Goal: Task Accomplishment & Management: Manage account settings

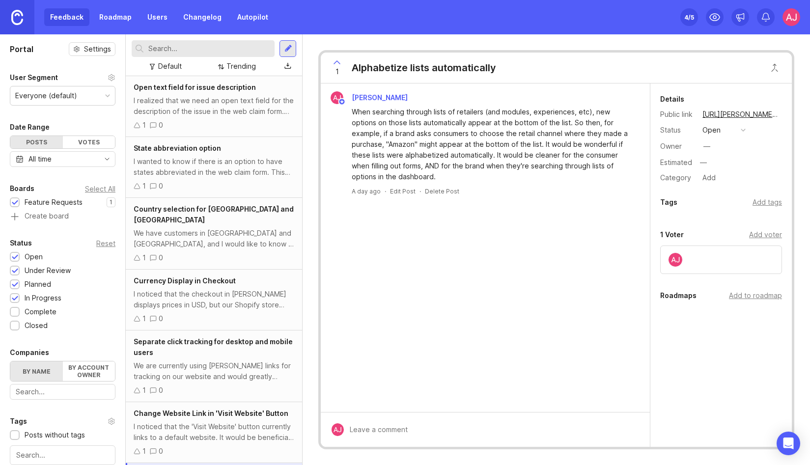
scroll to position [48, 0]
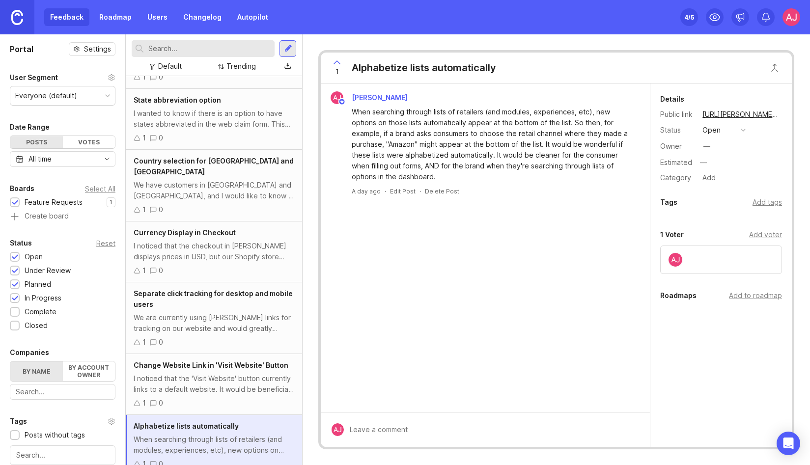
click at [782, 22] on div "Set up Canny 4 /5" at bounding box center [740, 17] width 120 height 34
click at [790, 21] on img at bounding box center [791, 17] width 18 height 18
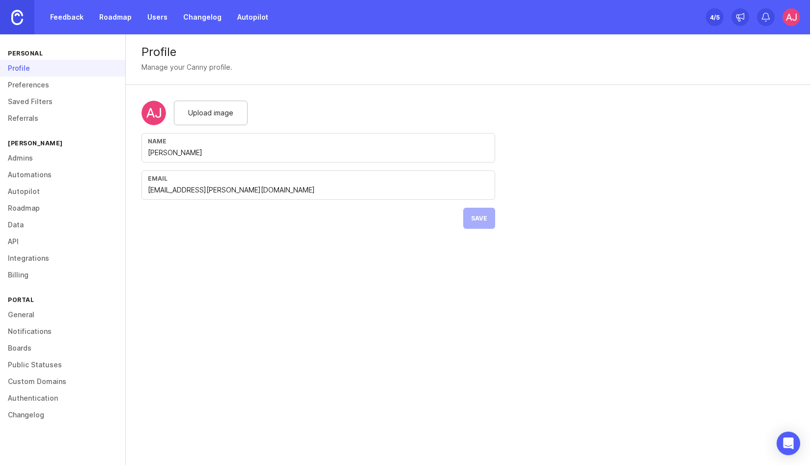
click at [18, 192] on link "Autopilot" at bounding box center [62, 191] width 125 height 17
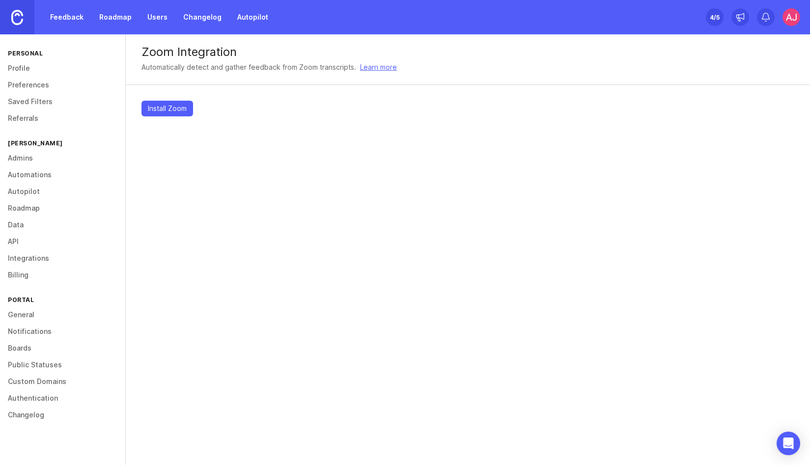
click at [174, 110] on span "Install Zoom" at bounding box center [167, 109] width 39 height 10
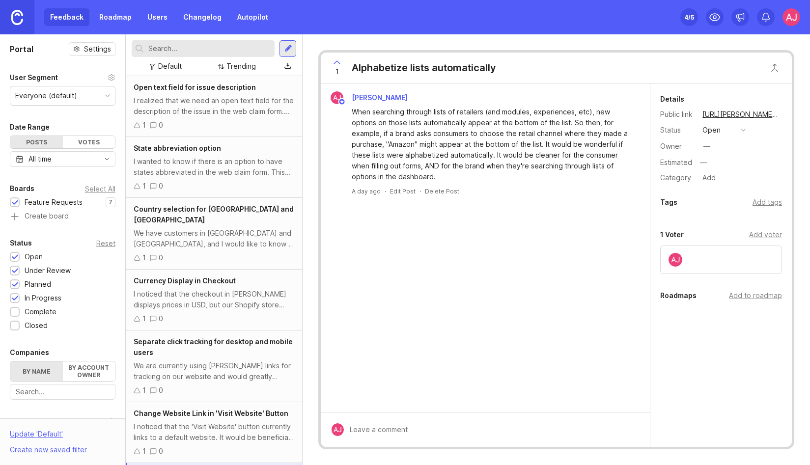
scroll to position [48, 0]
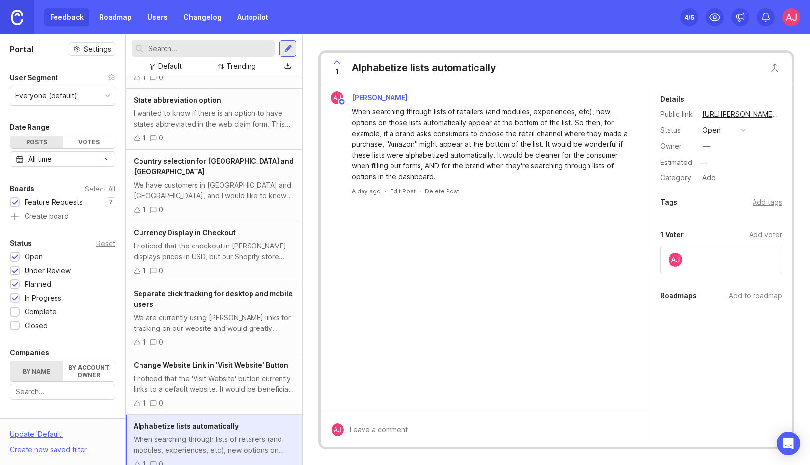
click at [788, 21] on img at bounding box center [791, 17] width 18 height 18
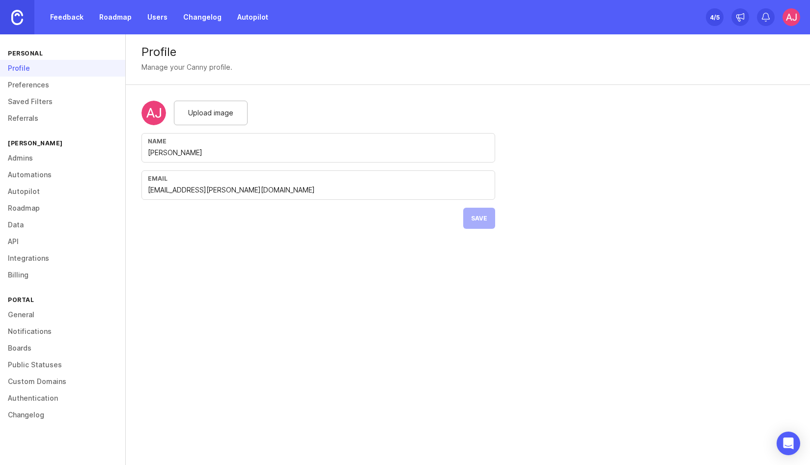
click at [28, 154] on link "Admins" at bounding box center [62, 158] width 125 height 17
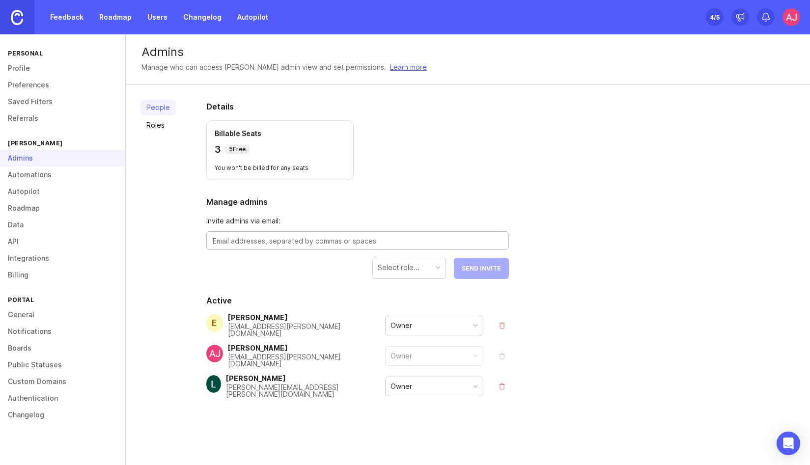
click at [261, 242] on textarea at bounding box center [358, 241] width 290 height 11
paste textarea "genevieve@brij.it"
type textarea "genevieve@brij.it"
click at [441, 266] on div at bounding box center [438, 267] width 5 height 5
click at [464, 276] on button "Send Invite" at bounding box center [481, 268] width 55 height 21
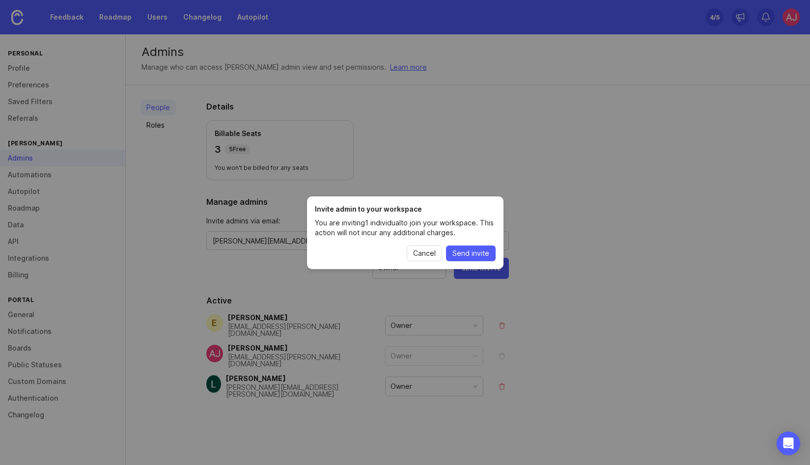
click at [471, 251] on span "Send invite" at bounding box center [470, 254] width 37 height 10
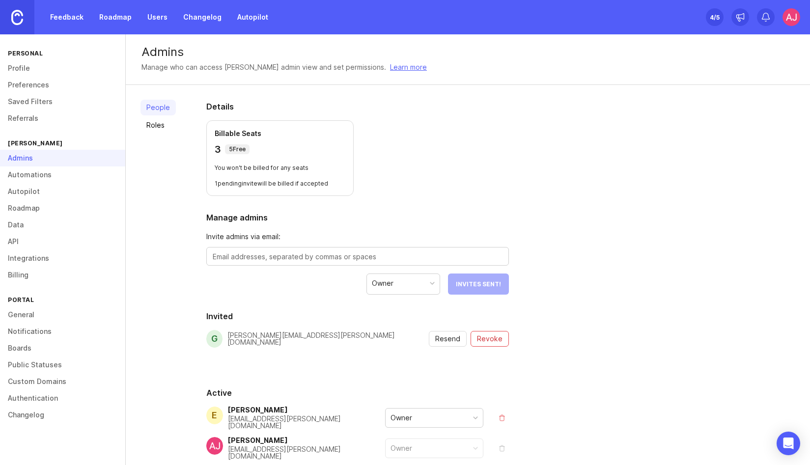
scroll to position [79, 0]
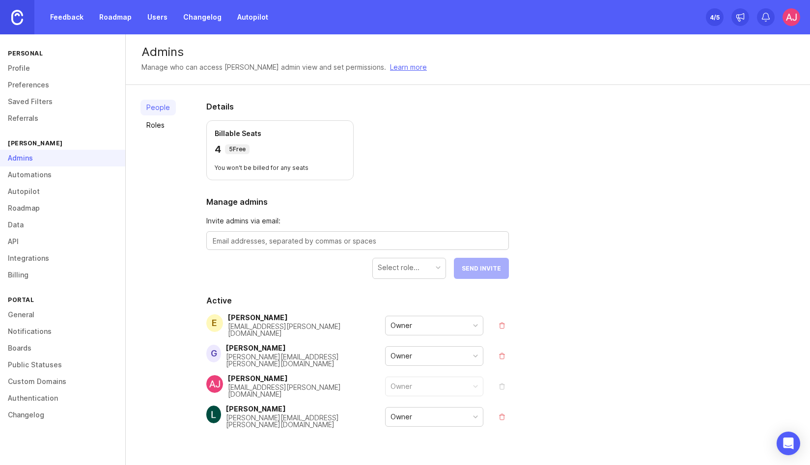
click at [23, 195] on link "Autopilot" at bounding box center [62, 191] width 125 height 17
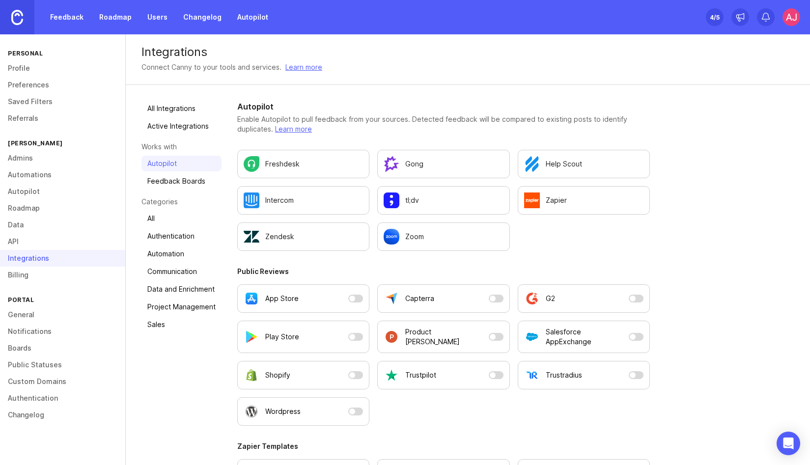
click at [397, 233] on img "Configure Zoom settings." at bounding box center [392, 237] width 16 height 16
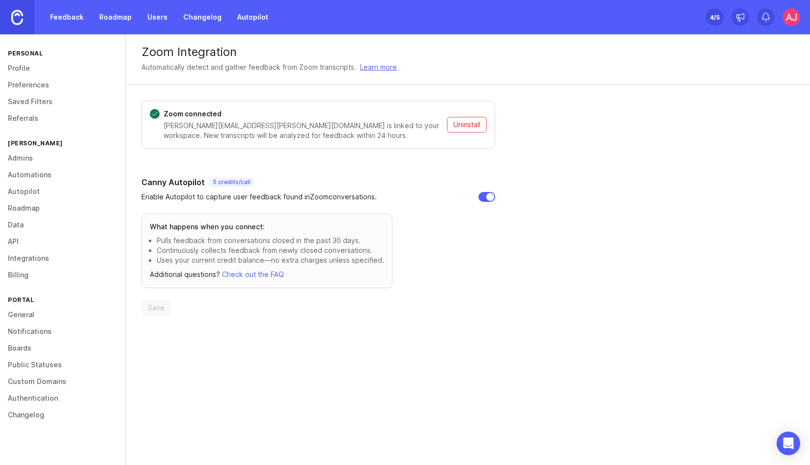
click at [56, 16] on link "Feedback" at bounding box center [66, 17] width 45 height 18
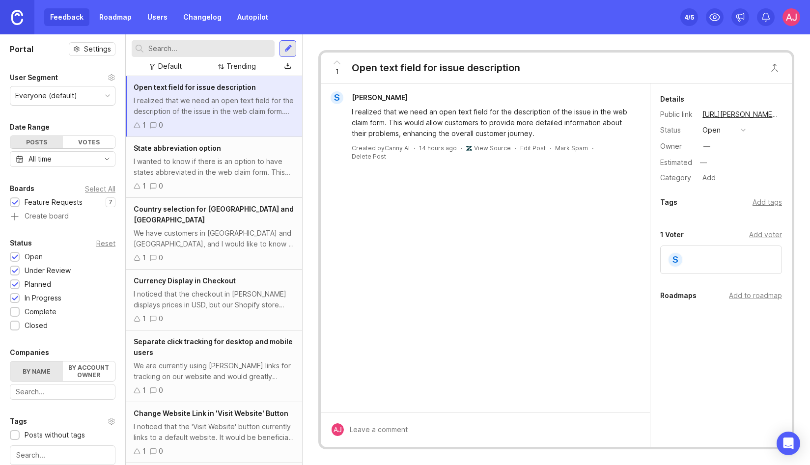
scroll to position [48, 0]
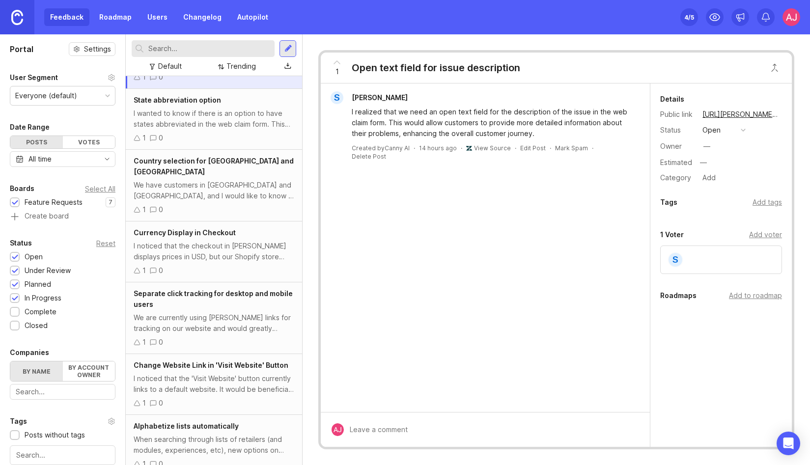
click at [212, 244] on div "I noticed that the checkout in [PERSON_NAME] displays prices in USD, but our Sh…" at bounding box center [214, 252] width 161 height 22
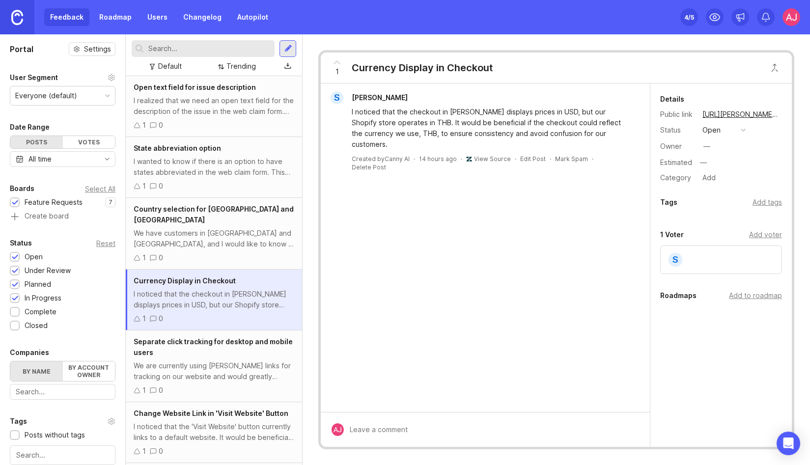
click at [480, 155] on link "View Source" at bounding box center [492, 158] width 37 height 7
click at [474, 155] on link "View Source" at bounding box center [492, 158] width 37 height 7
click at [788, 447] on icon "Open Intercom Messenger" at bounding box center [787, 443] width 11 height 13
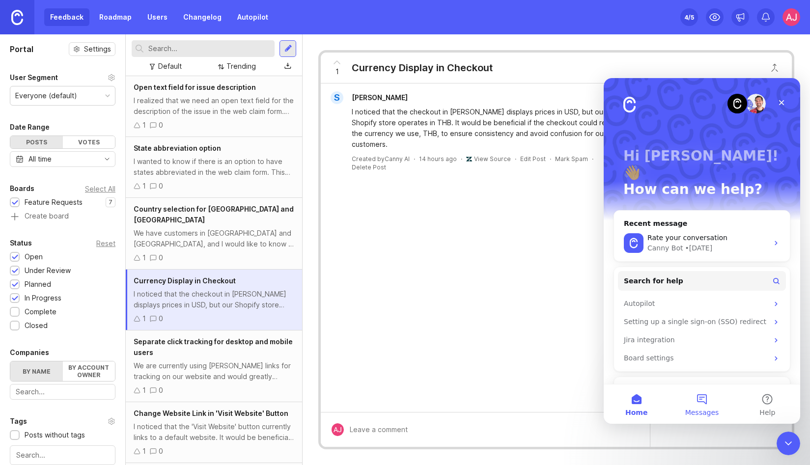
click at [697, 400] on button "Messages" at bounding box center [701, 404] width 65 height 39
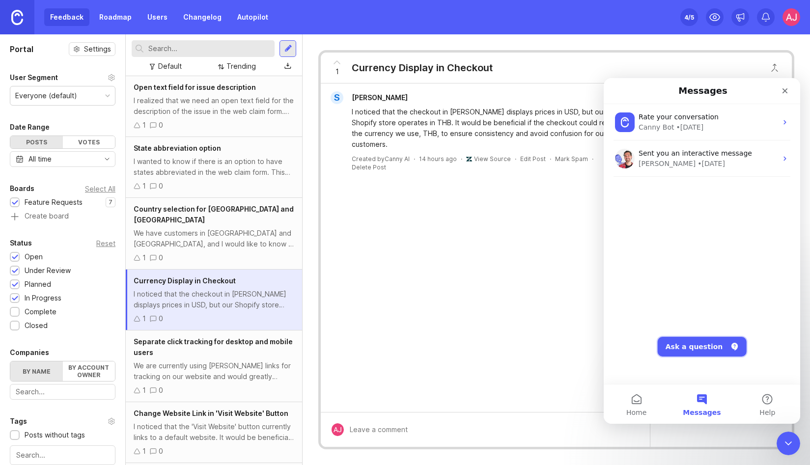
click at [685, 348] on button "Ask a question" at bounding box center [702, 347] width 89 height 20
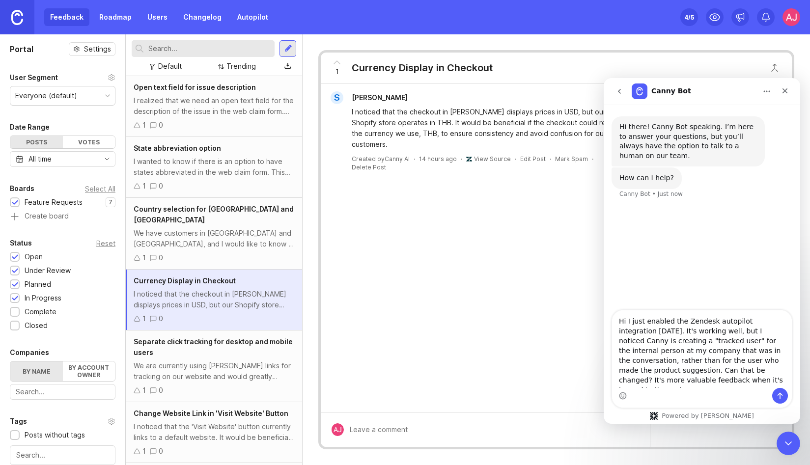
type textarea "Hi I just enabled the Zendesk autopilot integration [DATE]. It's working well, …"
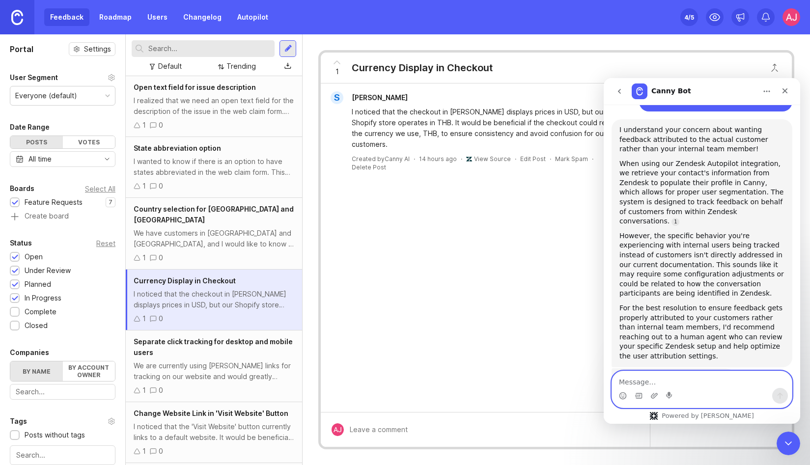
scroll to position [213, 0]
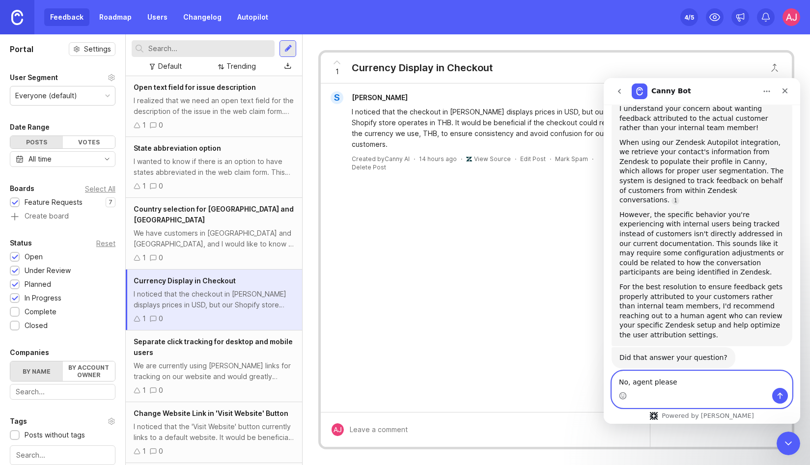
type textarea "No, agent please/"
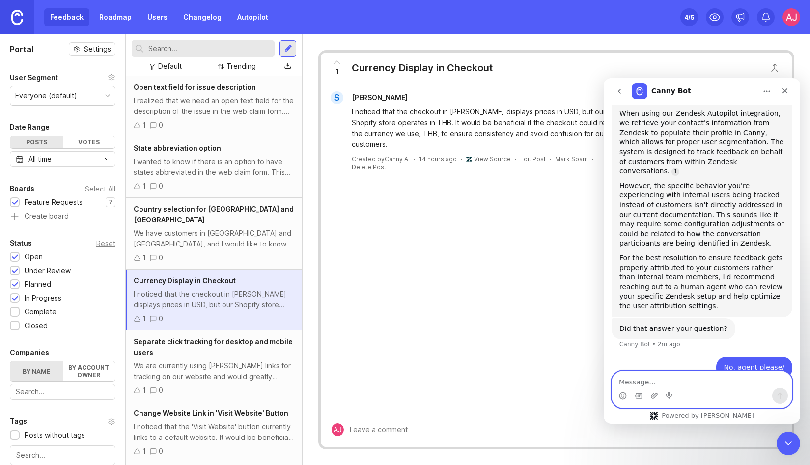
scroll to position [274, 0]
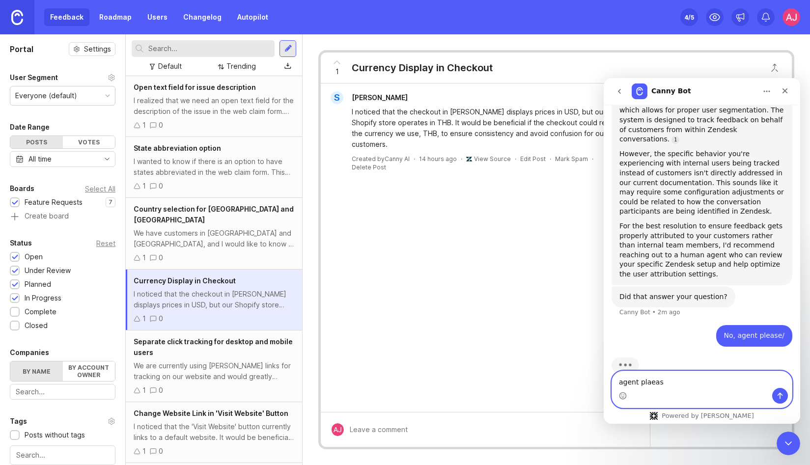
type textarea "agent plaease"
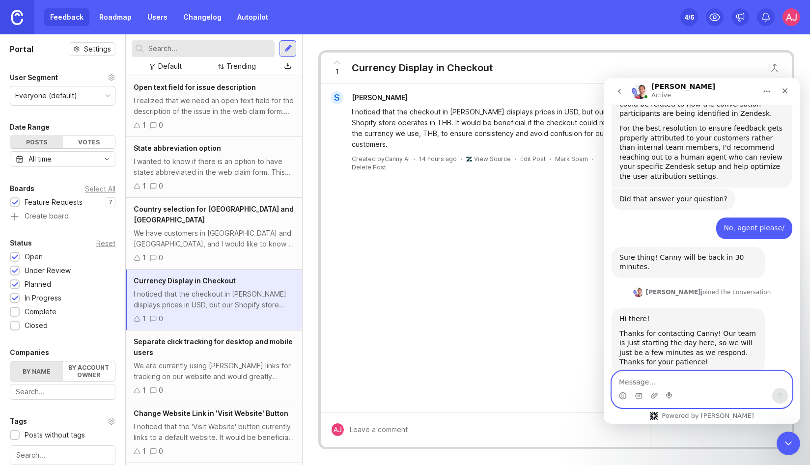
scroll to position [376, 0]
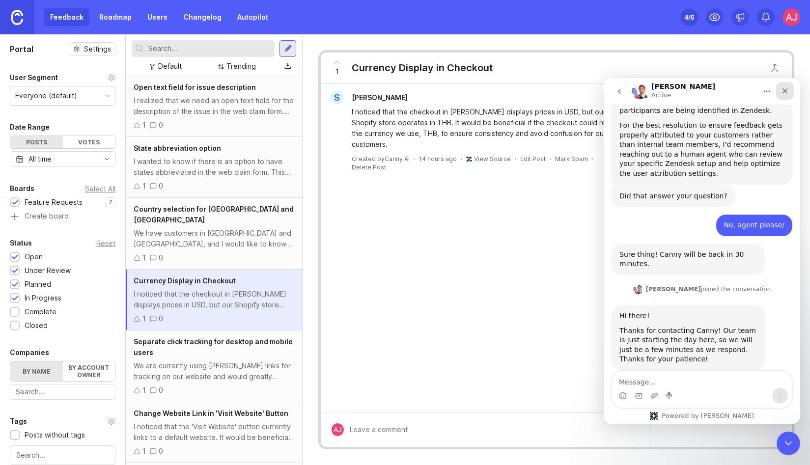
click at [785, 88] on icon "Close" at bounding box center [785, 91] width 8 height 8
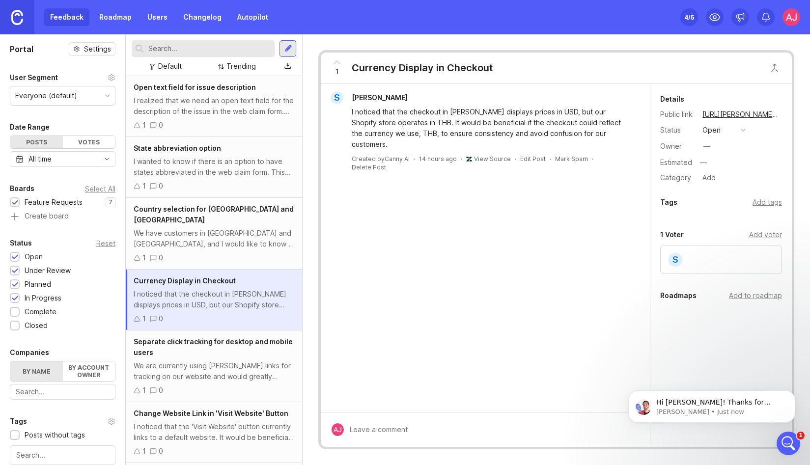
scroll to position [580, 0]
click at [730, 400] on p "Hi [PERSON_NAME]! Thanks for reaching out! Always happy to help. So, to clarify…" at bounding box center [719, 403] width 127 height 10
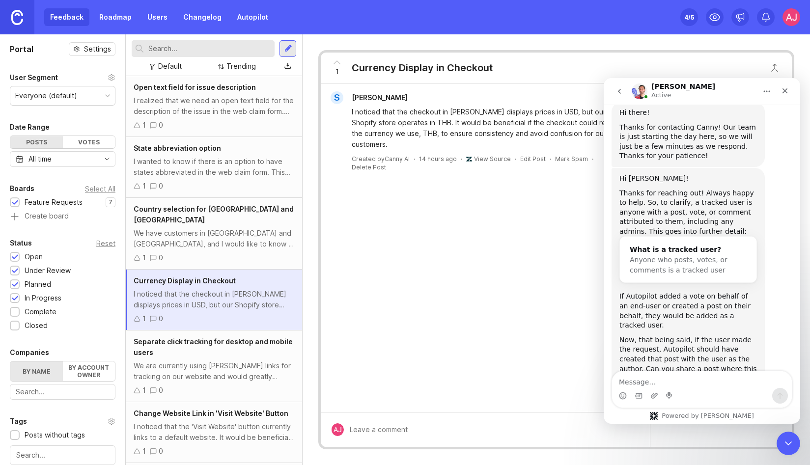
click at [484, 155] on link "View Source" at bounding box center [492, 158] width 37 height 7
click at [781, 93] on icon "Close" at bounding box center [785, 91] width 8 height 8
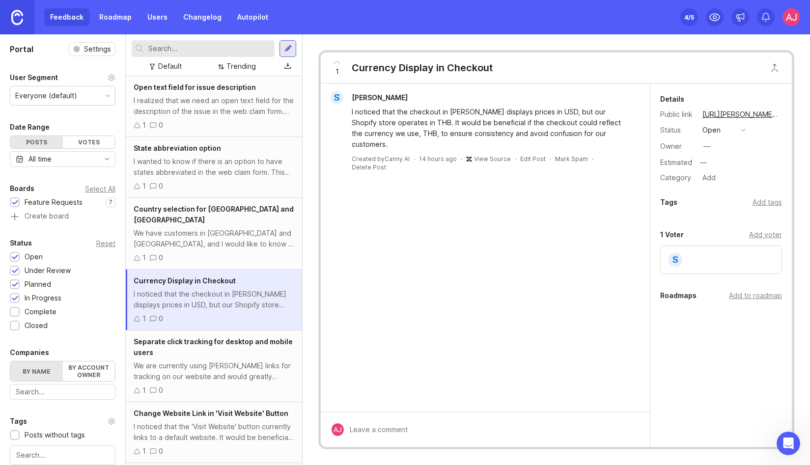
click at [241, 17] on link "Autopilot" at bounding box center [252, 17] width 43 height 18
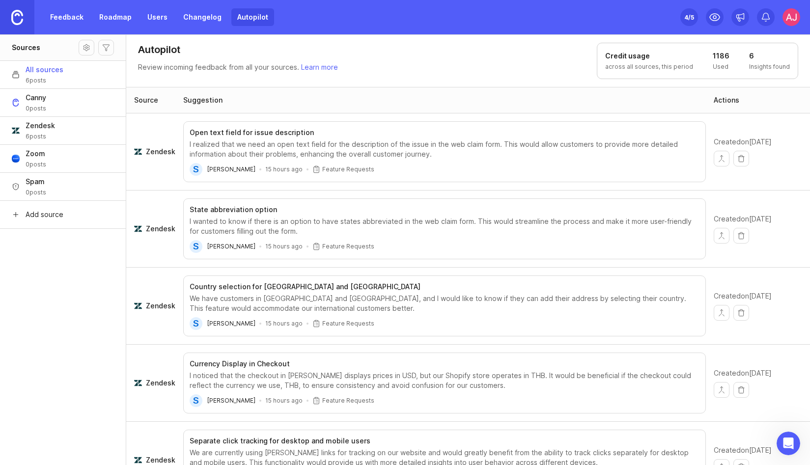
click at [241, 17] on link "Autopilot" at bounding box center [252, 17] width 43 height 18
click at [64, 16] on link "Feedback" at bounding box center [66, 17] width 45 height 18
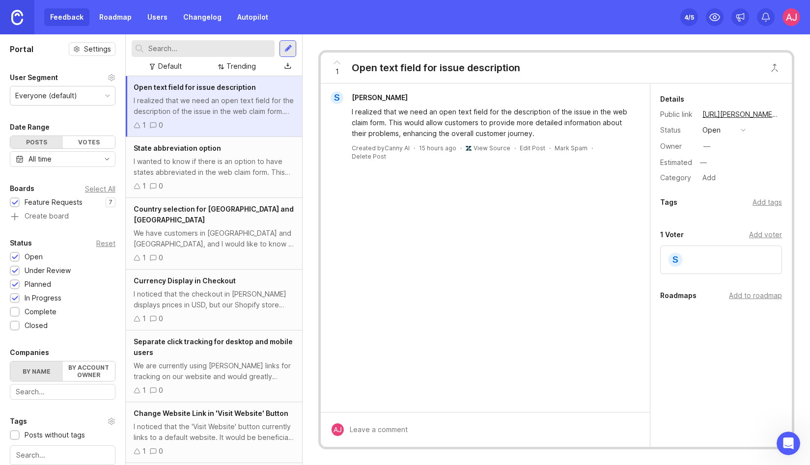
click at [246, 20] on link "Autopilot" at bounding box center [252, 17] width 43 height 18
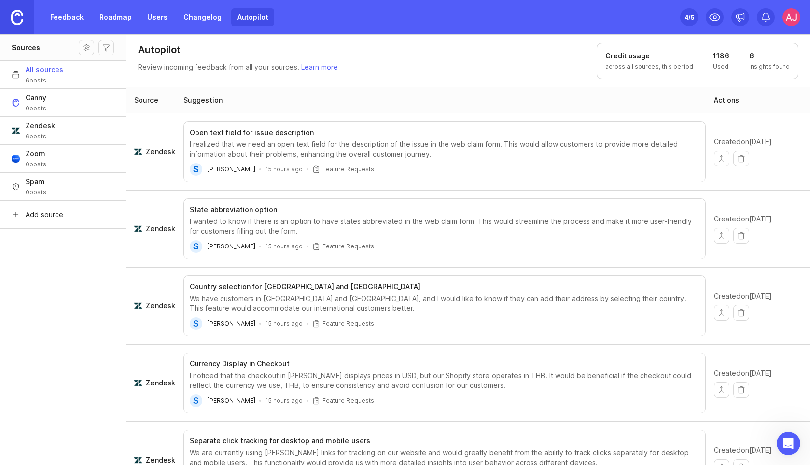
click at [783, 20] on img at bounding box center [791, 17] width 18 height 18
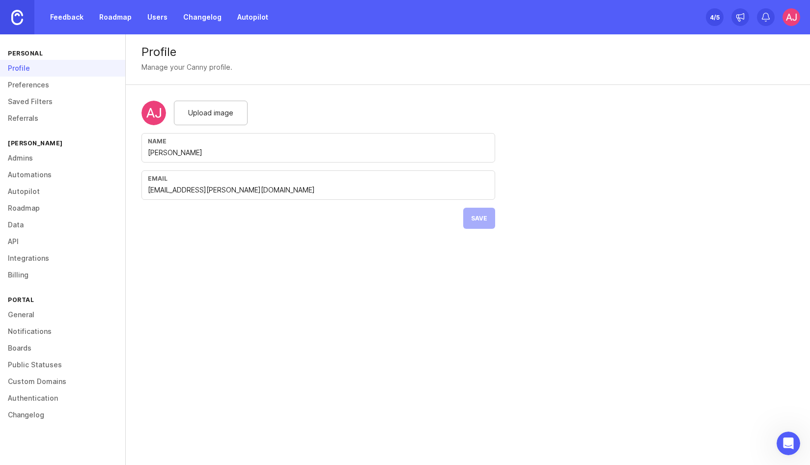
click at [37, 258] on link "Integrations" at bounding box center [62, 258] width 125 height 17
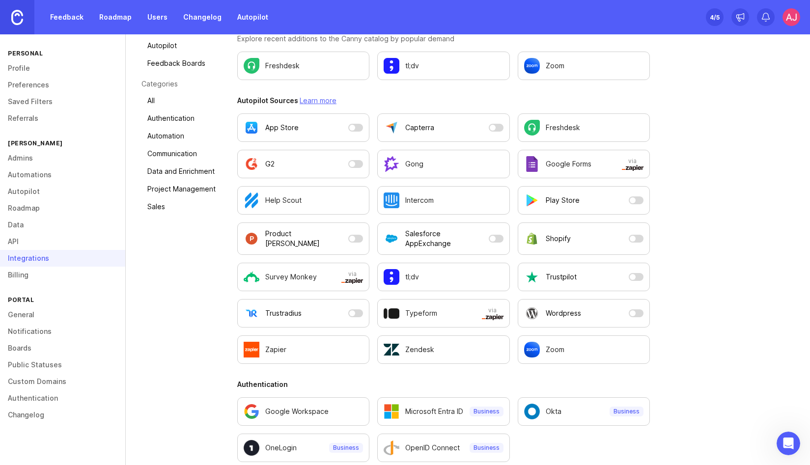
scroll to position [134, 0]
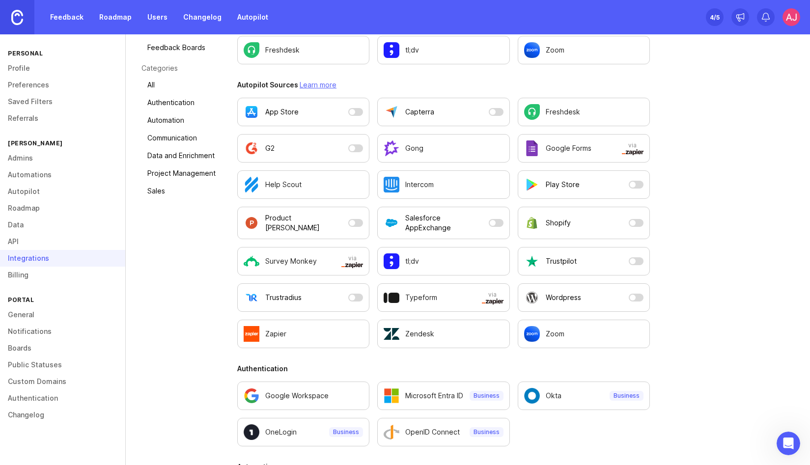
click at [535, 330] on img "Configure Zoom settings." at bounding box center [532, 334] width 16 height 16
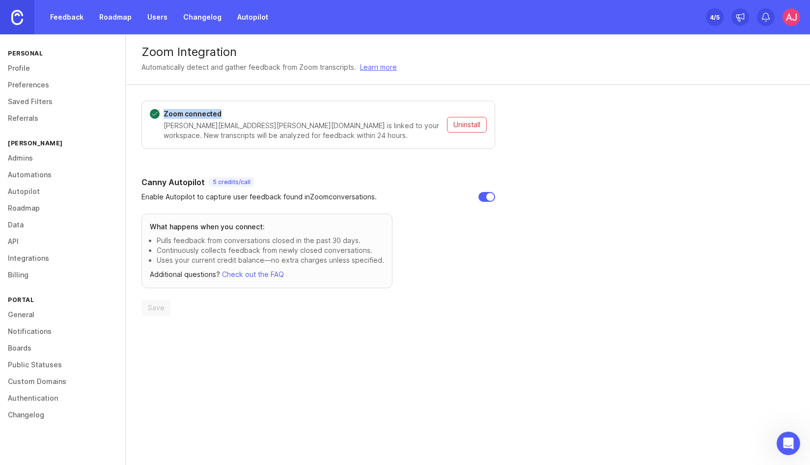
drag, startPoint x: 162, startPoint y: 112, endPoint x: 252, endPoint y: 112, distance: 89.9
click at [252, 112] on div "Zoom connected [PERSON_NAME][EMAIL_ADDRESS][PERSON_NAME][DOMAIN_NAME] is linked…" at bounding box center [318, 125] width 354 height 48
drag, startPoint x: 161, startPoint y: 135, endPoint x: 265, endPoint y: 132, distance: 104.2
click at [265, 132] on div "Zoom connected [PERSON_NAME][EMAIL_ADDRESS][PERSON_NAME][DOMAIN_NAME] is linked…" at bounding box center [318, 125] width 354 height 48
click at [71, 12] on link "Feedback" at bounding box center [66, 17] width 45 height 18
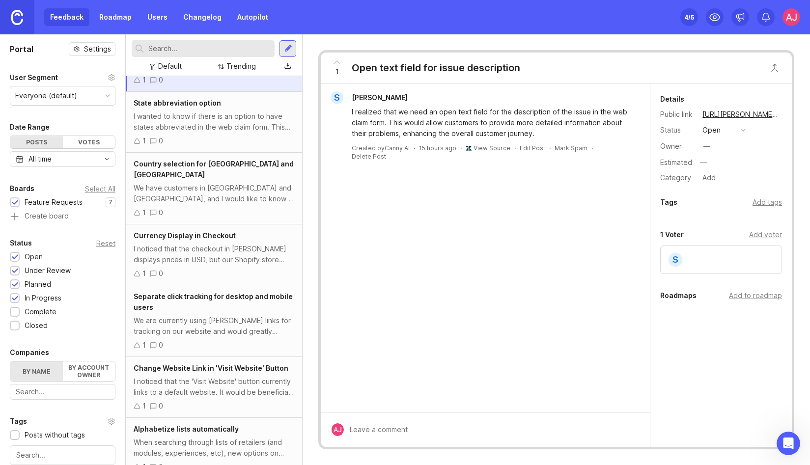
scroll to position [48, 0]
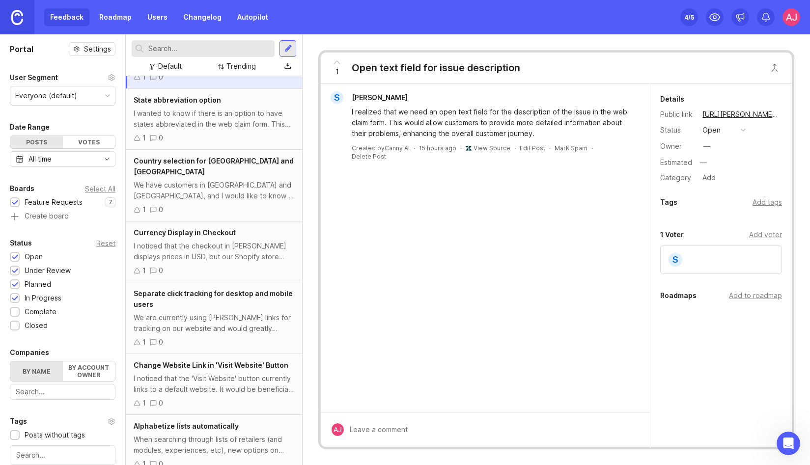
click at [181, 312] on div "We are currently using [PERSON_NAME] links for tracking on our website and woul…" at bounding box center [214, 323] width 161 height 22
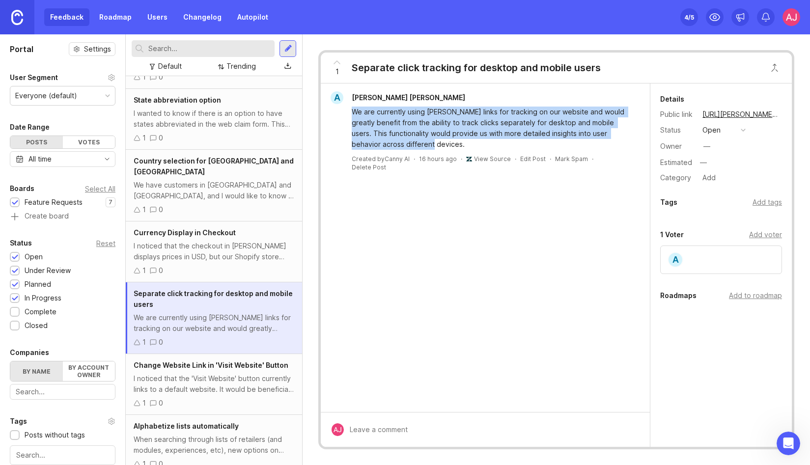
drag, startPoint x: 349, startPoint y: 110, endPoint x: 420, endPoint y: 140, distance: 77.0
click at [420, 140] on div "We are currently using [PERSON_NAME] links for tracking on our website and woul…" at bounding box center [485, 127] width 321 height 46
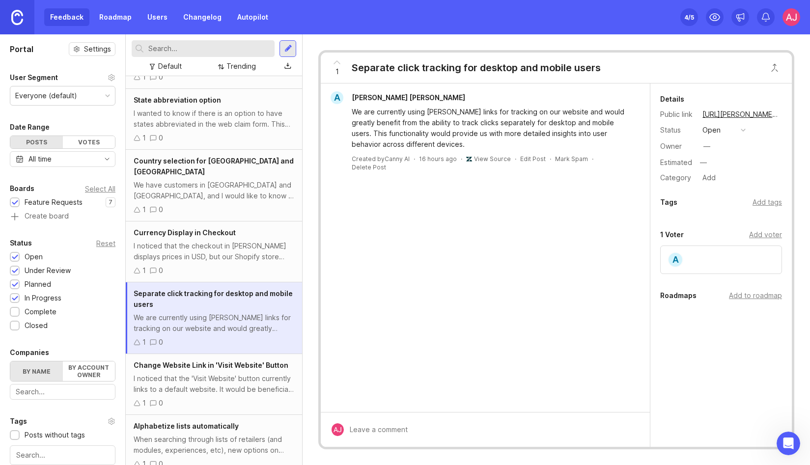
click at [486, 251] on div "A [PERSON_NAME] [PERSON_NAME] We are currently using [PERSON_NAME] links for tr…" at bounding box center [485, 248] width 329 height 329
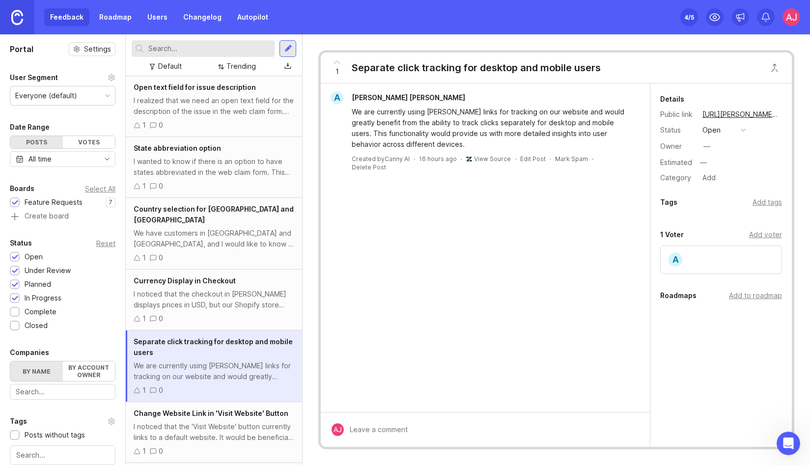
click at [214, 103] on div "I realized that we need an open text field for the description of the issue in …" at bounding box center [214, 106] width 161 height 22
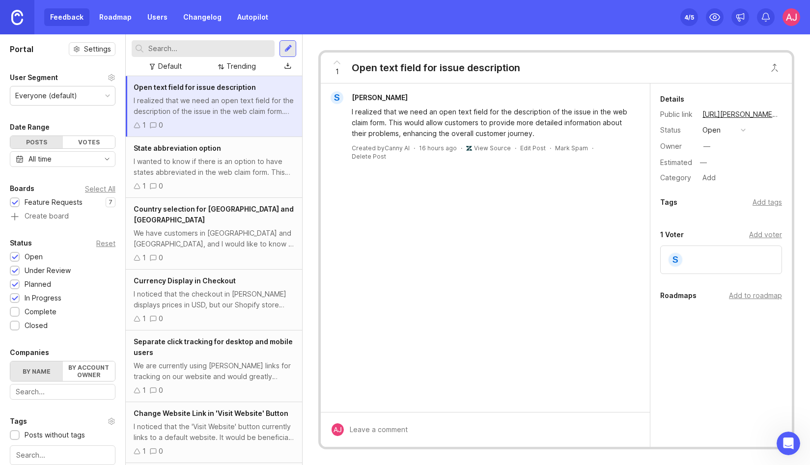
click at [218, 162] on div "I wanted to know if there is an option to have states abbreviated in the web cl…" at bounding box center [214, 167] width 161 height 22
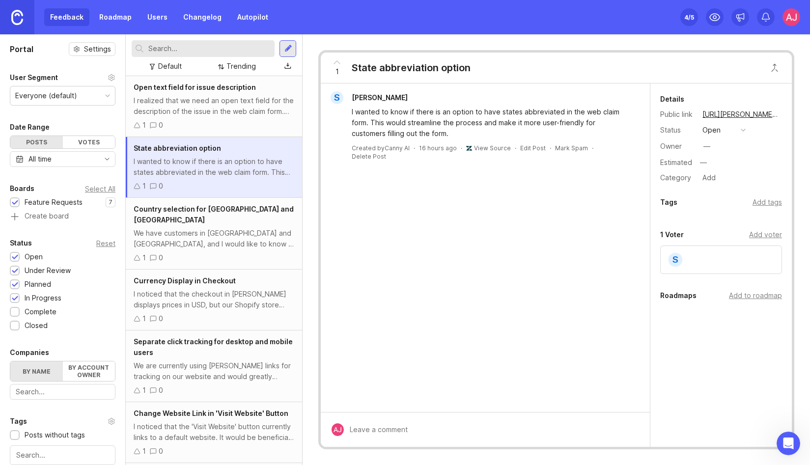
click at [207, 228] on div "We have customers in [GEOGRAPHIC_DATA] and [GEOGRAPHIC_DATA], and I would like …" at bounding box center [214, 239] width 161 height 22
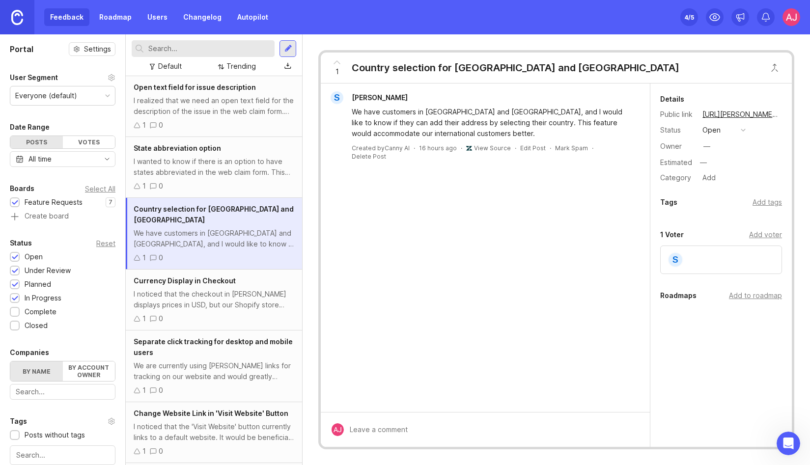
click at [204, 277] on span "Currency Display in Checkout" at bounding box center [185, 281] width 102 height 8
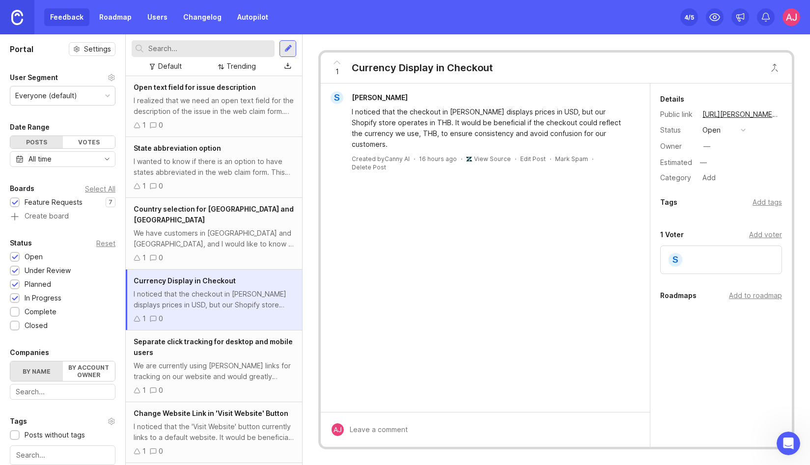
click at [203, 348] on div "Separate click tracking for desktop and mobile users We are currently using [PE…" at bounding box center [214, 367] width 176 height 72
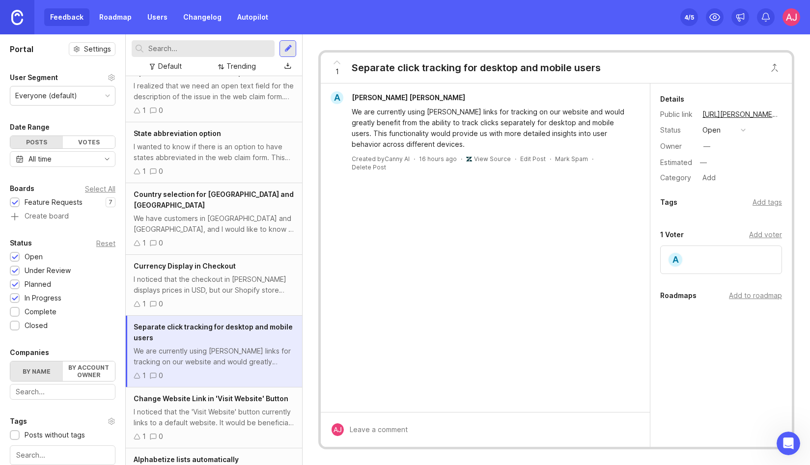
scroll to position [48, 0]
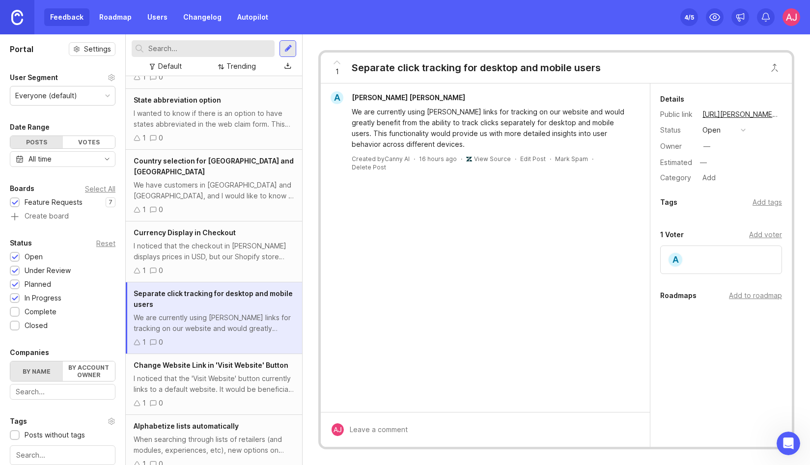
click at [221, 361] on div "Change Website Link in 'Visit Website' Button I noticed that the 'Visit Website…" at bounding box center [214, 384] width 176 height 61
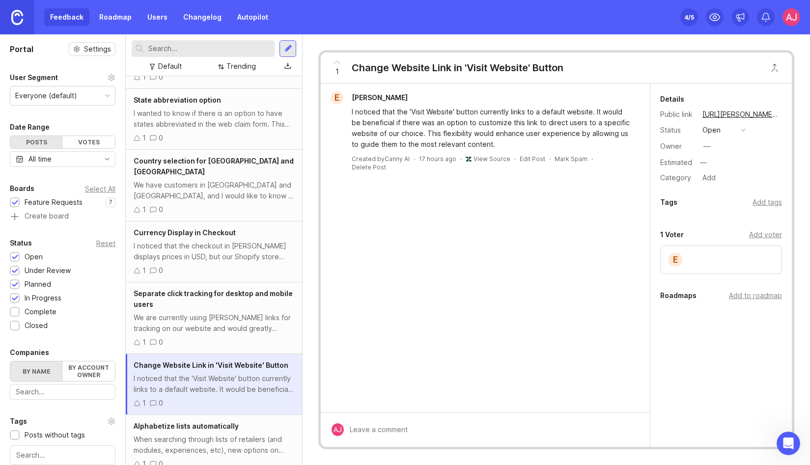
click at [213, 434] on div "When searching through lists of retailers (and modules, experiences, etc), new …" at bounding box center [214, 445] width 161 height 22
